Goal: Task Accomplishment & Management: Manage account settings

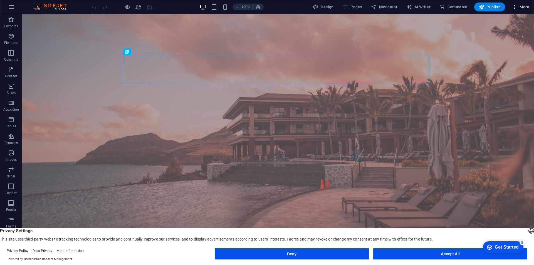
click at [516, 7] on icon "button" at bounding box center [515, 7] width 6 height 6
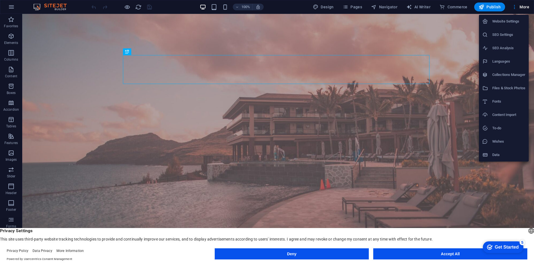
click at [505, 22] on h6 "Website Settings" at bounding box center [508, 21] width 33 height 7
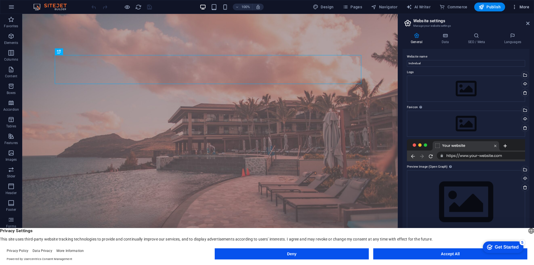
click at [528, 4] on span "More" at bounding box center [521, 7] width 18 height 6
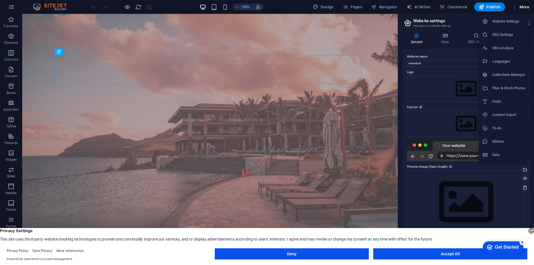
click at [528, 4] on div at bounding box center [267, 132] width 534 height 265
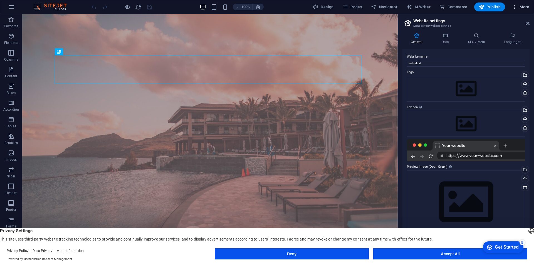
click at [514, 7] on icon "button" at bounding box center [515, 7] width 6 height 6
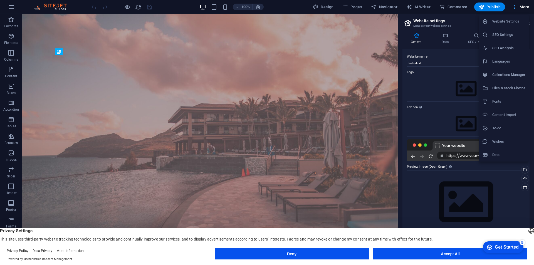
click at [514, 7] on div at bounding box center [267, 132] width 534 height 265
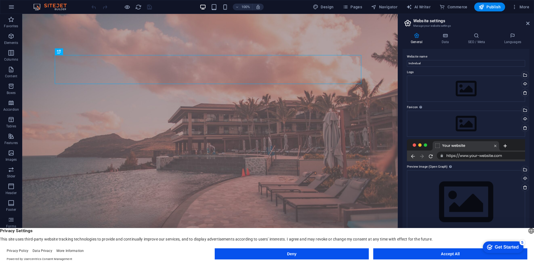
click at [517, 6] on icon "button" at bounding box center [515, 7] width 6 height 6
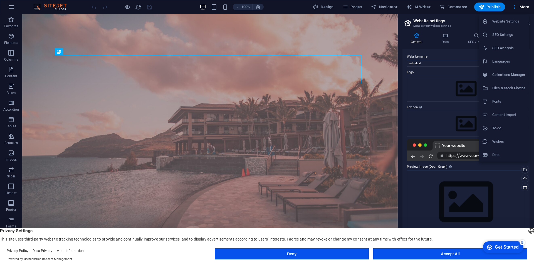
click at [517, 6] on div at bounding box center [267, 132] width 534 height 265
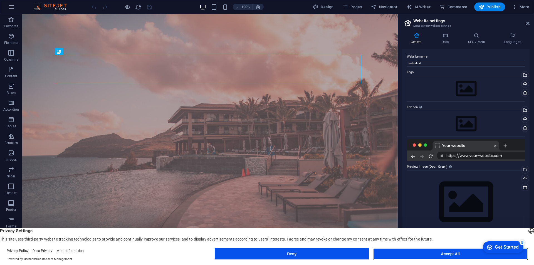
click at [435, 253] on button "Accept All" at bounding box center [450, 253] width 154 height 11
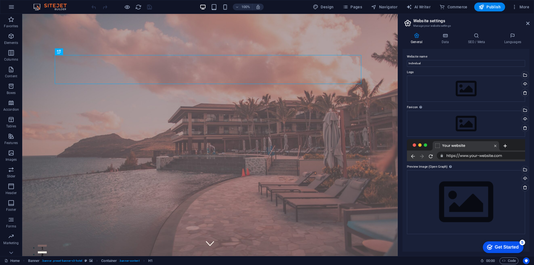
click at [495, 246] on div "Get Started" at bounding box center [507, 247] width 24 height 5
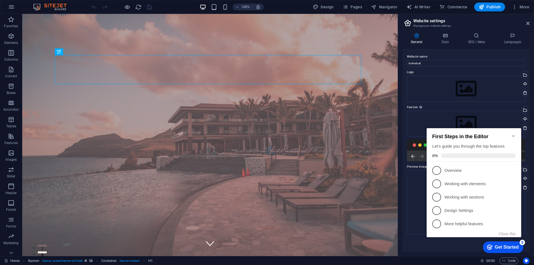
click at [512, 134] on icon "Minimize checklist" at bounding box center [513, 136] width 4 height 4
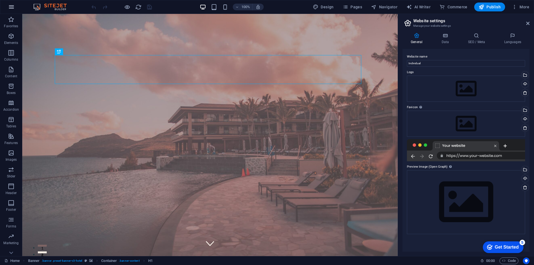
click at [14, 3] on button "button" at bounding box center [11, 6] width 13 height 13
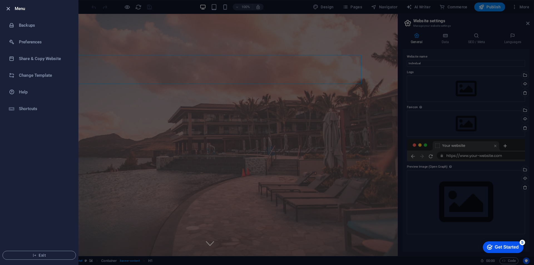
click at [7, 6] on icon "button" at bounding box center [8, 9] width 6 height 6
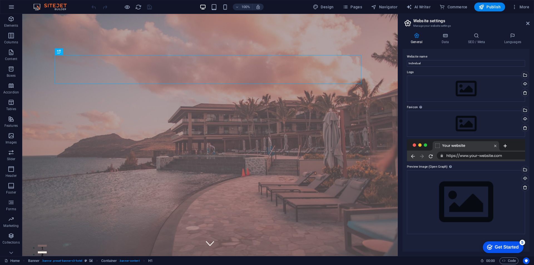
scroll to position [25, 0]
click at [511, 261] on span "Code" at bounding box center [509, 261] width 14 height 7
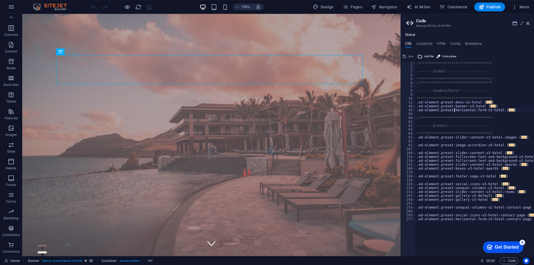
click at [454, 110] on div "**********" at bounding box center [475, 160] width 119 height 198
type textarea ".ed-element.preset-horizontal-form-v3-hotel {"
click at [528, 23] on icon at bounding box center [527, 23] width 3 height 4
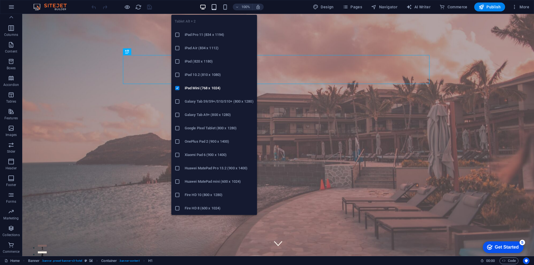
click at [212, 6] on icon "button" at bounding box center [214, 7] width 6 height 6
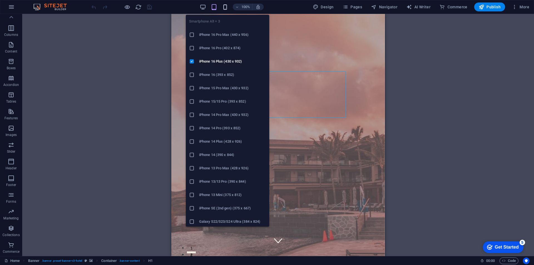
click at [226, 4] on icon "button" at bounding box center [225, 7] width 6 height 6
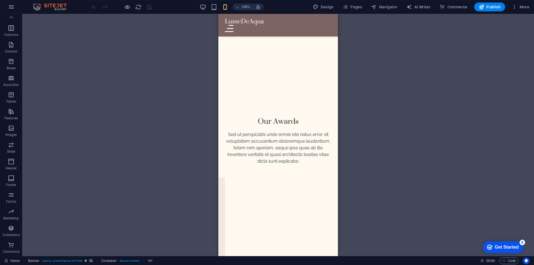
scroll to position [2173, 0]
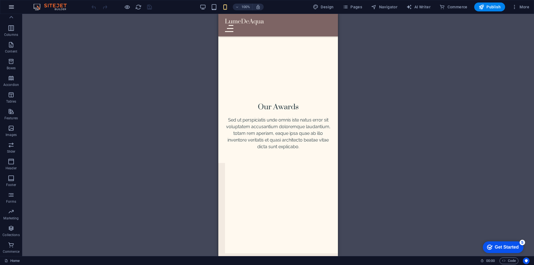
click at [14, 7] on icon "button" at bounding box center [11, 7] width 7 height 7
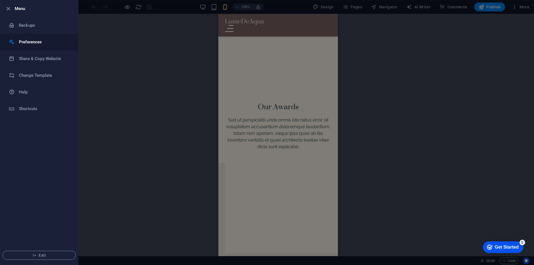
click at [33, 39] on h6 "Preferences" at bounding box center [44, 42] width 51 height 7
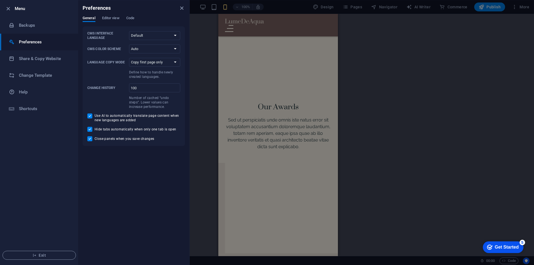
click at [32, 36] on li "Preferences" at bounding box center [39, 42] width 78 height 17
click at [27, 25] on h6 "Backups" at bounding box center [44, 25] width 51 height 7
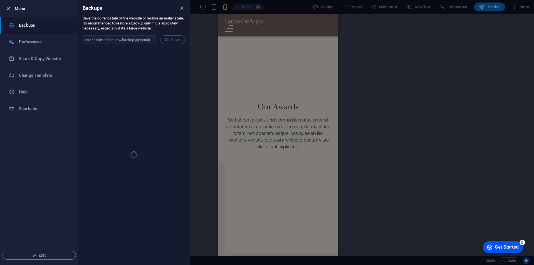
click at [11, 8] on icon "button" at bounding box center [8, 9] width 6 height 6
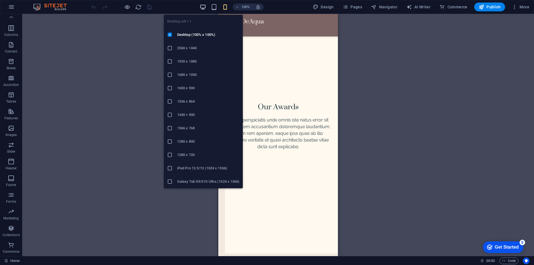
click at [204, 6] on icon "button" at bounding box center [203, 7] width 6 height 6
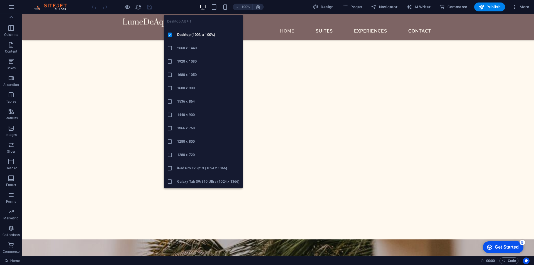
scroll to position [1856, 0]
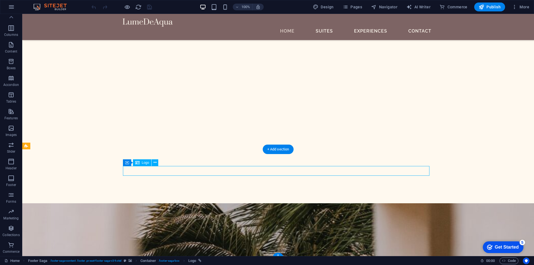
select select "px"
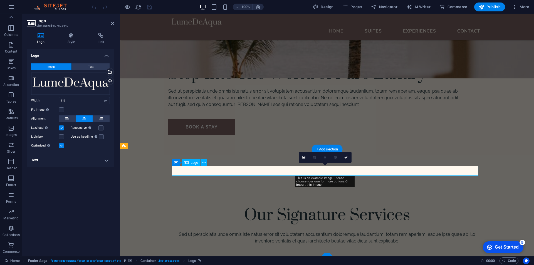
scroll to position [1881, 0]
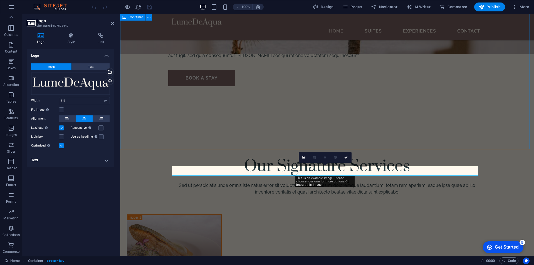
scroll to position [1856, 0]
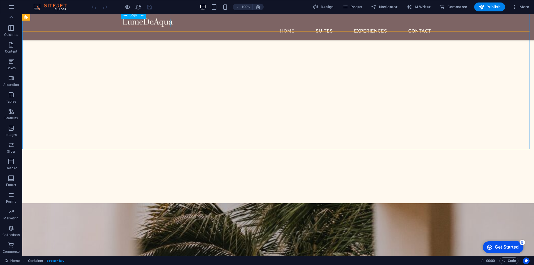
click at [166, 21] on div at bounding box center [278, 22] width 311 height 8
click at [163, 23] on div at bounding box center [278, 22] width 311 height 8
select select "px"
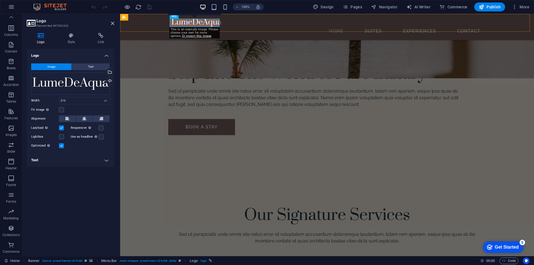
scroll to position [1881, 0]
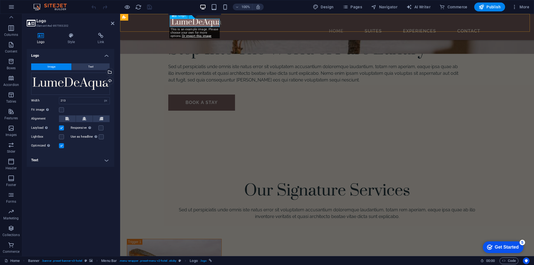
click at [187, 21] on div at bounding box center [327, 22] width 311 height 8
click at [77, 81] on div "Drag files here, click to choose files or select files from Files or our free s…" at bounding box center [70, 84] width 79 height 22
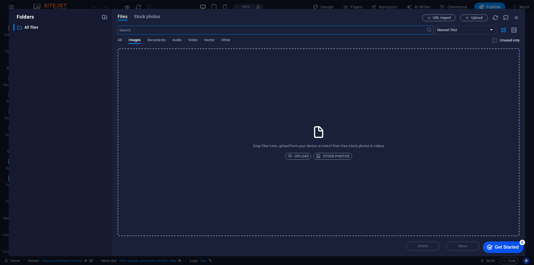
scroll to position [1841, 0]
click at [516, 19] on icon "button" at bounding box center [517, 17] width 6 height 6
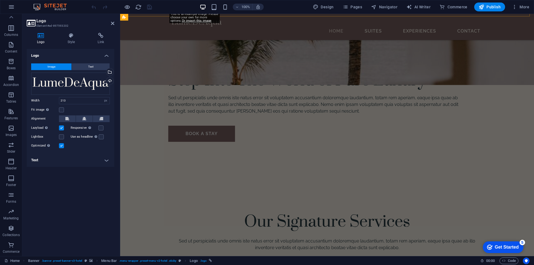
scroll to position [1881, 0]
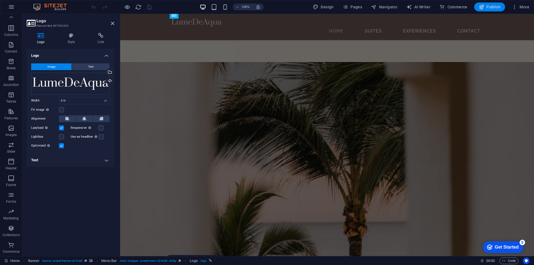
click at [489, 8] on span "Publish" at bounding box center [490, 7] width 22 height 6
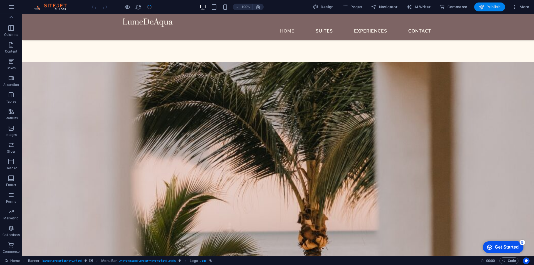
scroll to position [1606, 0]
